Goal: Check status: Check status

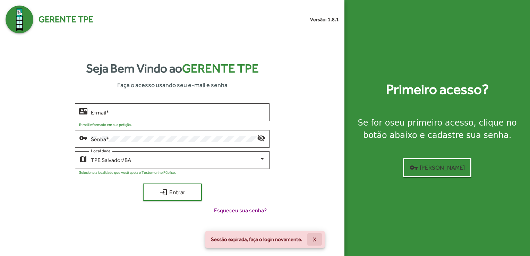
click at [317, 242] on button "X" at bounding box center [314, 239] width 15 height 12
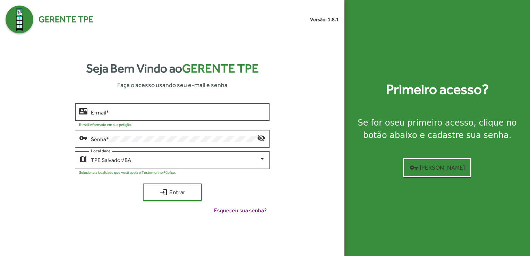
click at [184, 119] on div "E-mail *" at bounding box center [178, 111] width 175 height 19
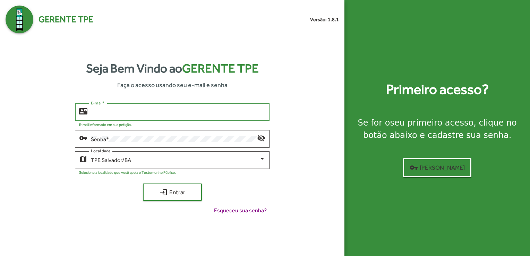
click at [184, 119] on div "E-mail *" at bounding box center [178, 111] width 175 height 19
type input "**********"
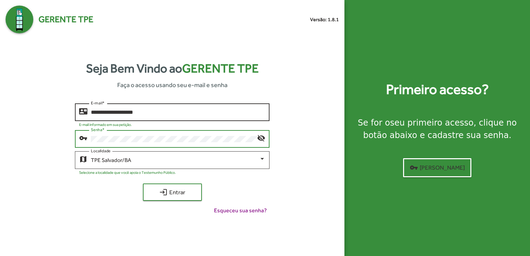
click at [143, 184] on button "login Entrar" at bounding box center [172, 192] width 59 height 17
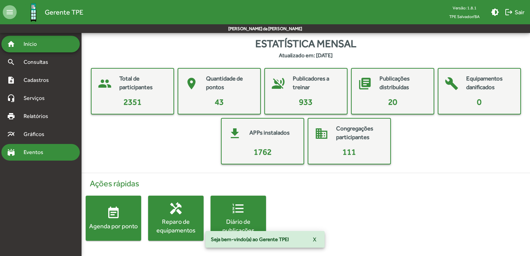
click at [41, 156] on span "Eventos" at bounding box center [35, 152] width 33 height 8
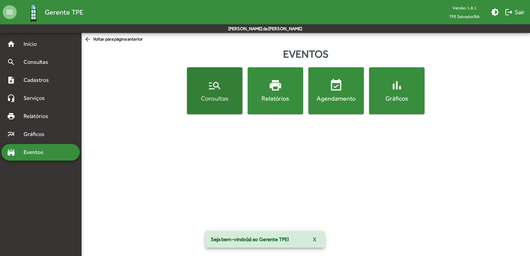
click at [205, 96] on div "Consultas" at bounding box center [214, 98] width 53 height 9
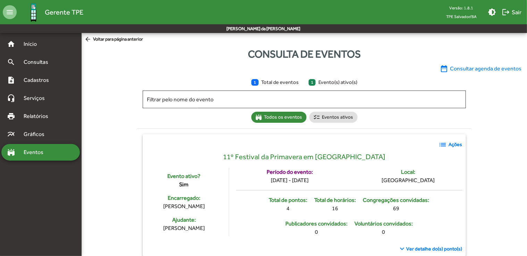
click at [324, 83] on span "1 Evento(s) ativo(s)" at bounding box center [332, 82] width 49 height 8
click at [493, 67] on span "date_range Consultar agenda de eventos" at bounding box center [481, 69] width 82 height 8
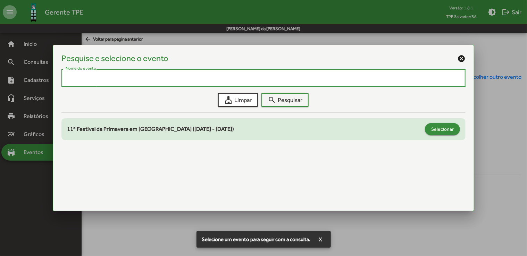
click at [440, 127] on span "Selecionar" at bounding box center [442, 129] width 23 height 12
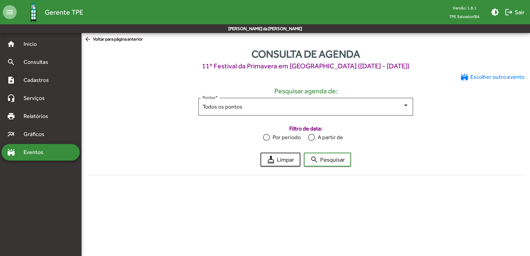
click at [312, 137] on div at bounding box center [312, 137] width 0 height 0
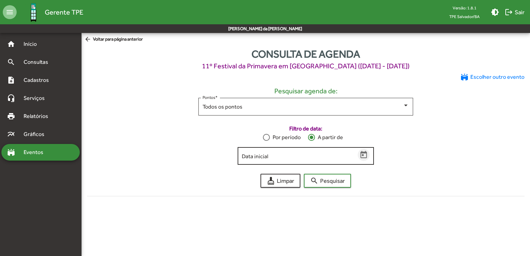
click at [364, 156] on icon "Open calendar" at bounding box center [364, 154] width 7 height 7
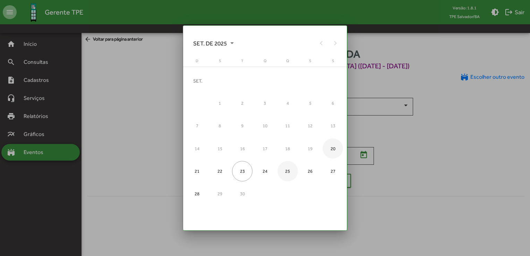
click at [289, 171] on div "25" at bounding box center [288, 171] width 20 height 20
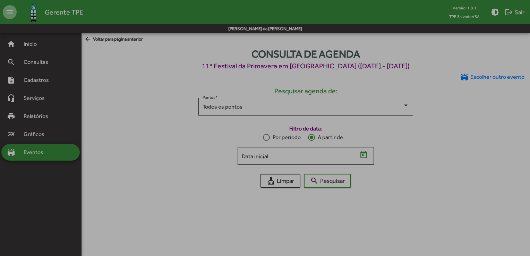
type input "**********"
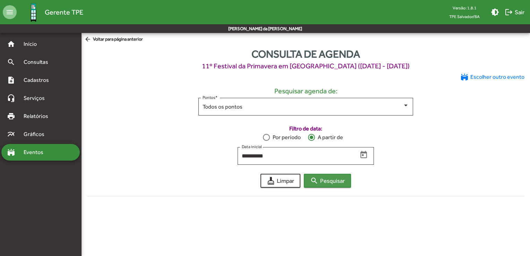
click at [314, 180] on mat-icon "search" at bounding box center [314, 181] width 8 height 8
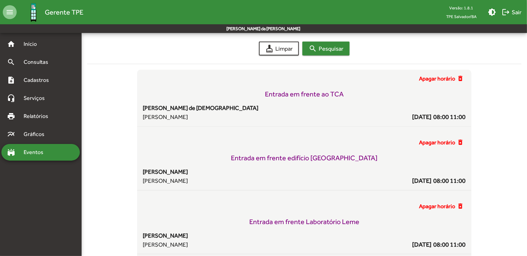
scroll to position [357, 0]
